Goal: Information Seeking & Learning: Learn about a topic

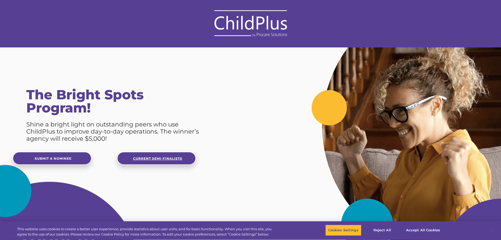
click at [178, 159] on span "Current Semi-Finalists" at bounding box center [157, 158] width 49 height 4
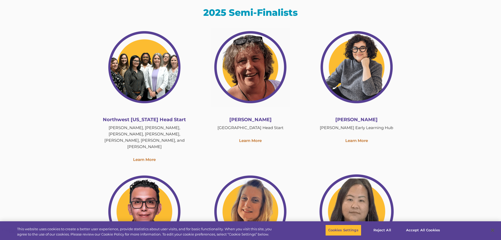
click at [151, 156] on p "Learn More" at bounding box center [144, 159] width 98 height 6
click at [149, 157] on link "Learn More" at bounding box center [144, 159] width 23 height 5
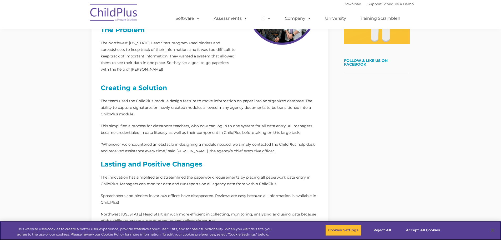
scroll to position [184, 0]
